Goal: Find specific page/section: Find specific page/section

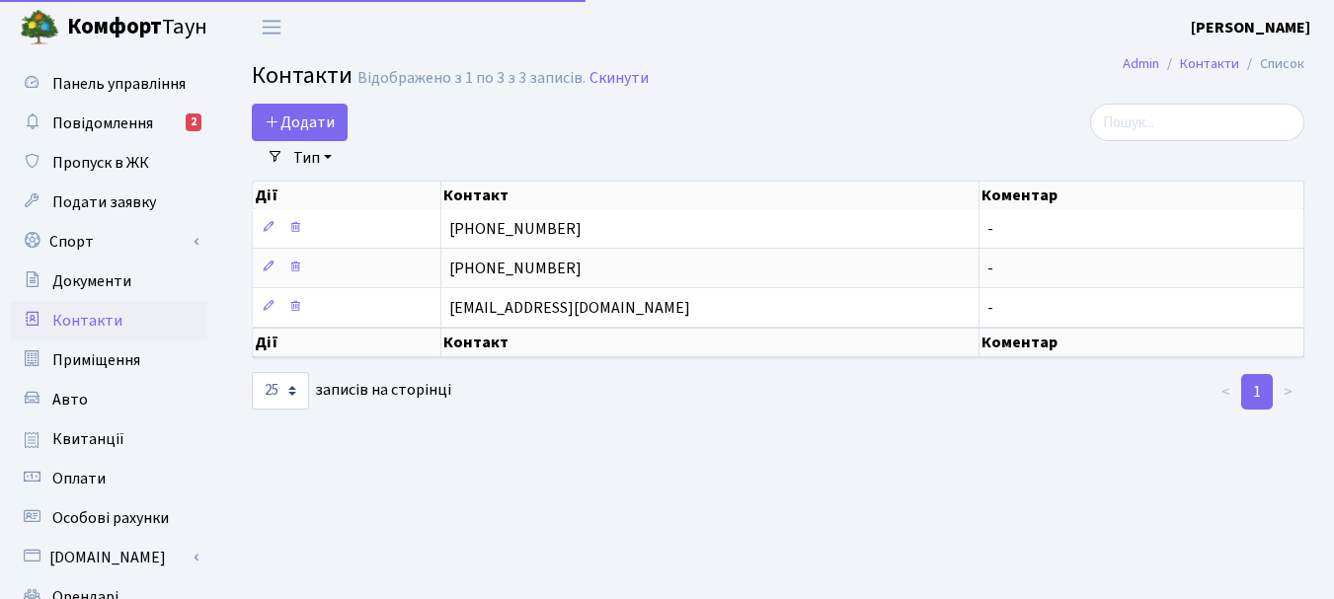
select select "25"
click at [113, 445] on span "Квитанції" at bounding box center [88, 440] width 72 height 22
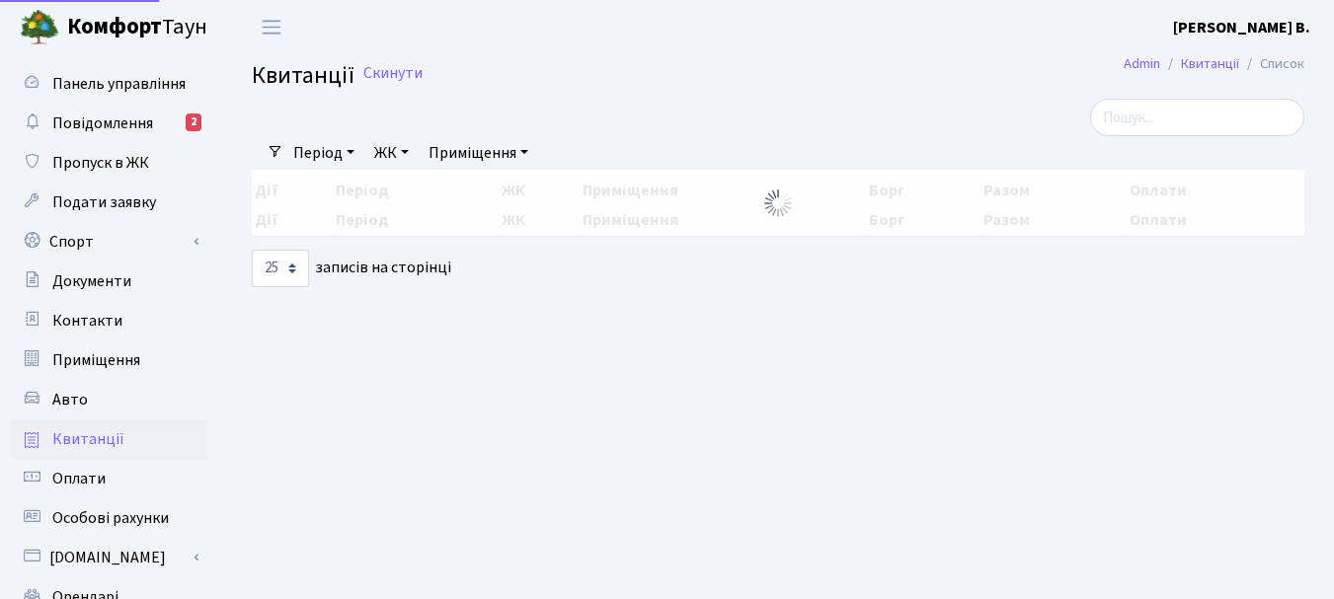
select select "25"
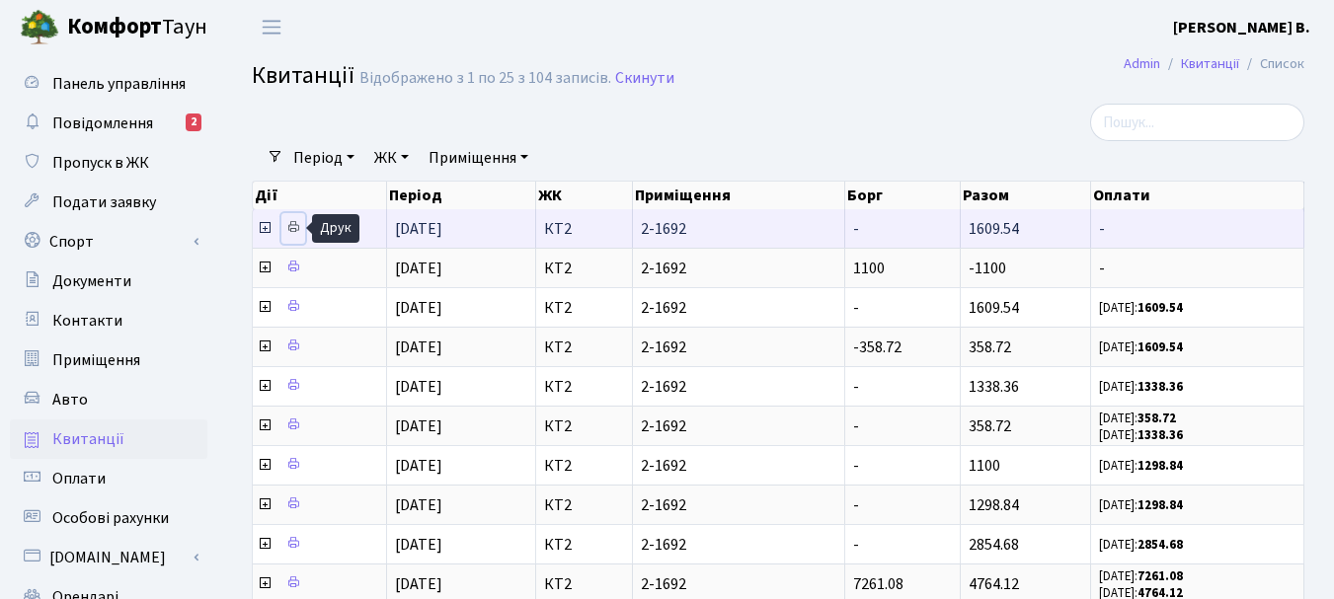
click at [293, 225] on icon at bounding box center [293, 227] width 14 height 14
